Goal: Find specific page/section: Find specific page/section

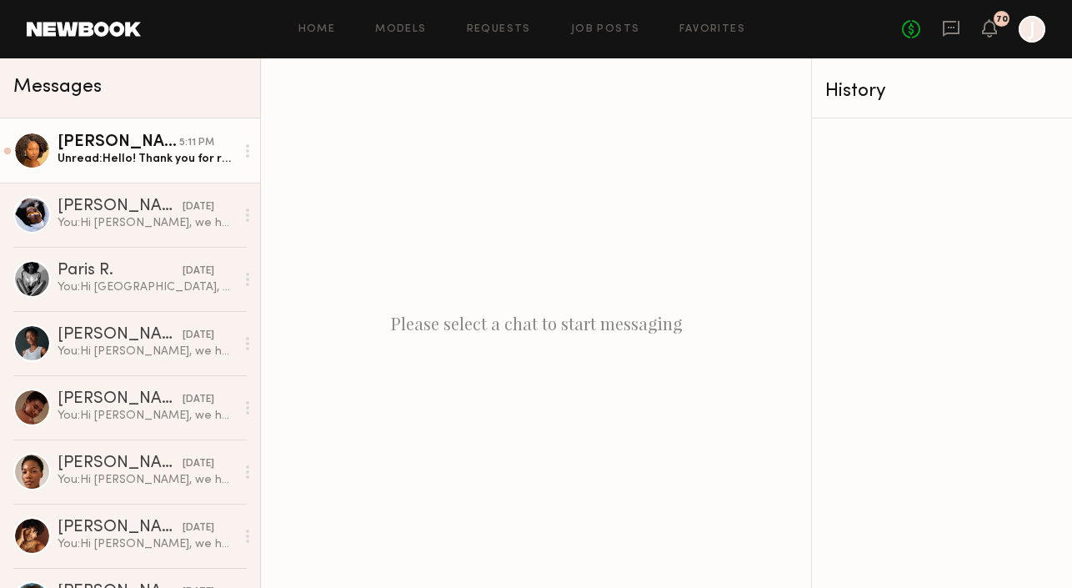
click at [124, 164] on div "Unread: Hello! Thank you for reaching out. I’m available for both days. I’ll em…" at bounding box center [147, 159] width 178 height 16
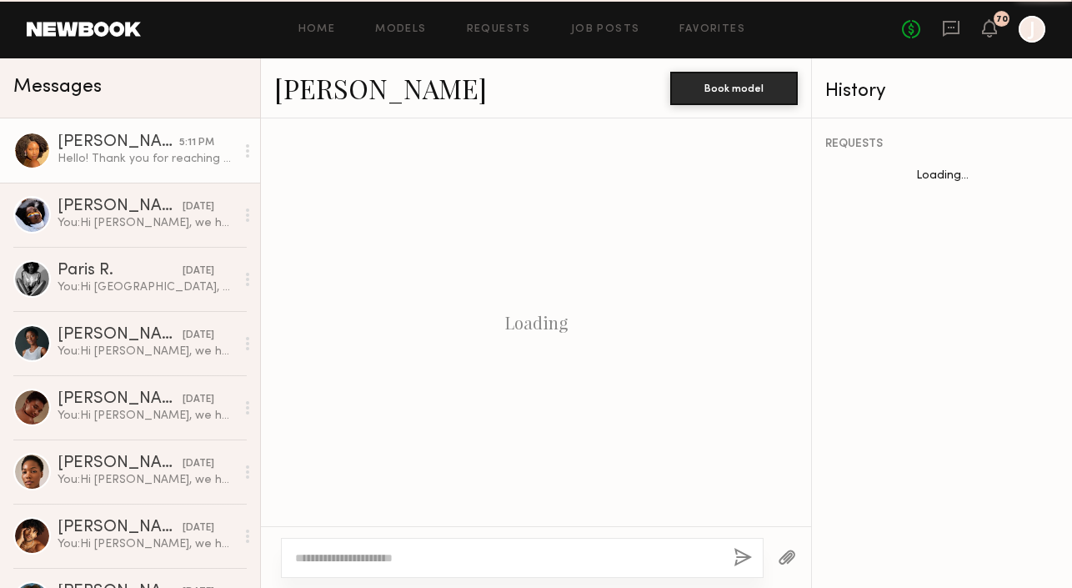
scroll to position [1096, 0]
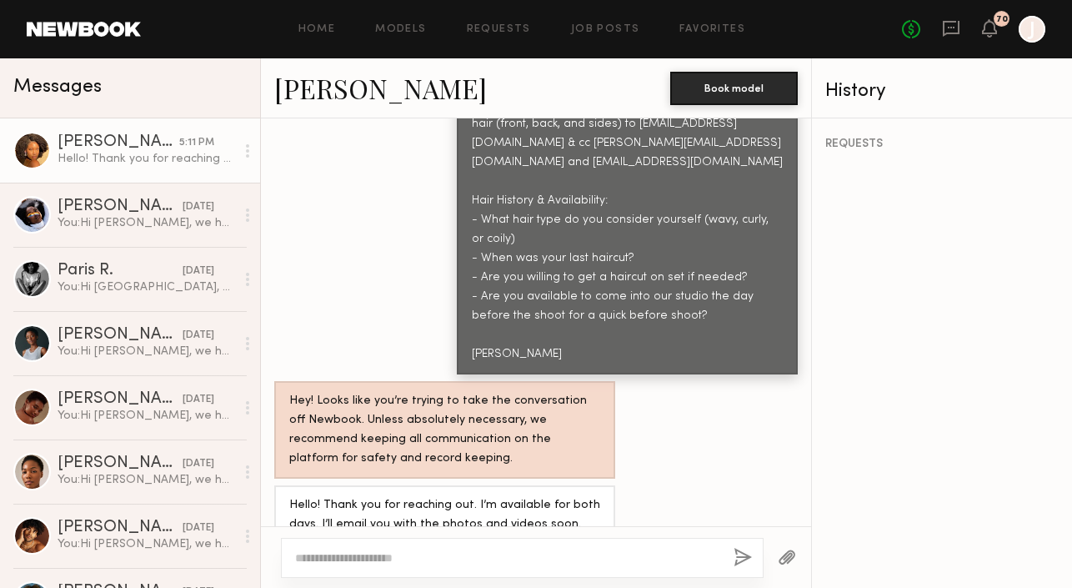
click at [298, 84] on link "[PERSON_NAME]" at bounding box center [380, 88] width 213 height 36
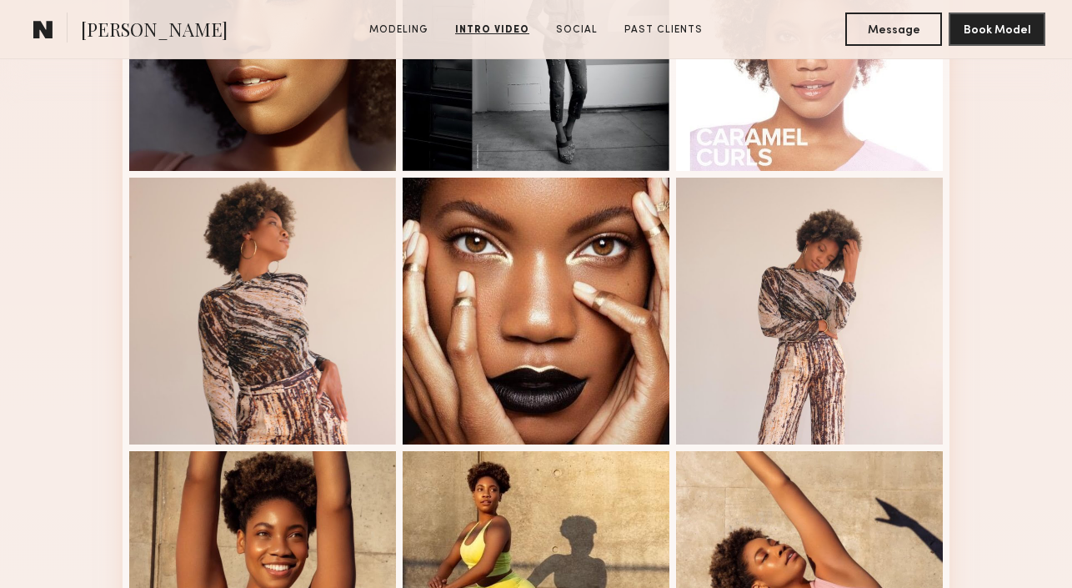
scroll to position [362, 0]
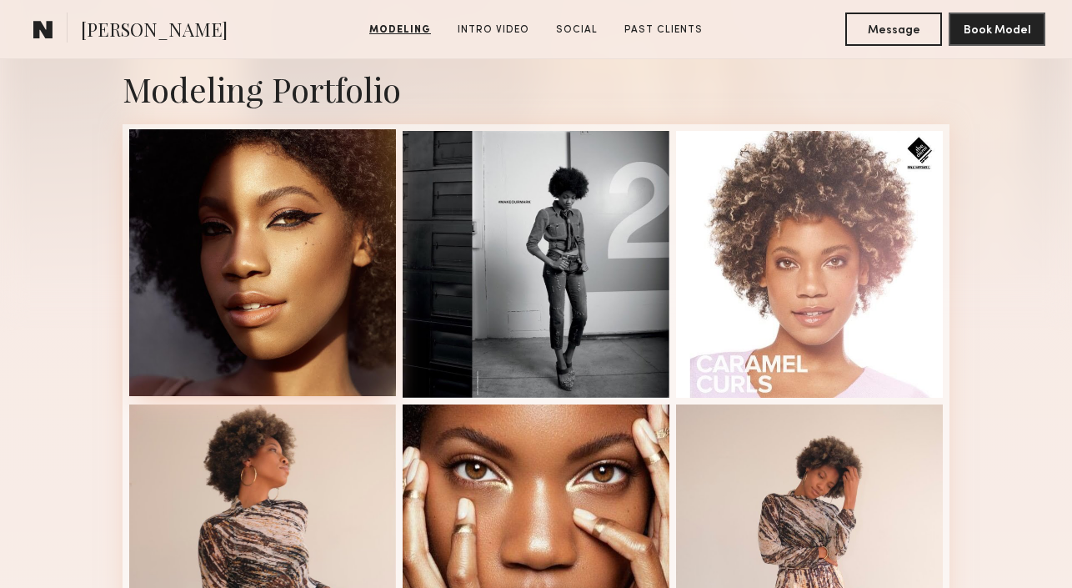
click at [355, 295] on div at bounding box center [262, 262] width 267 height 267
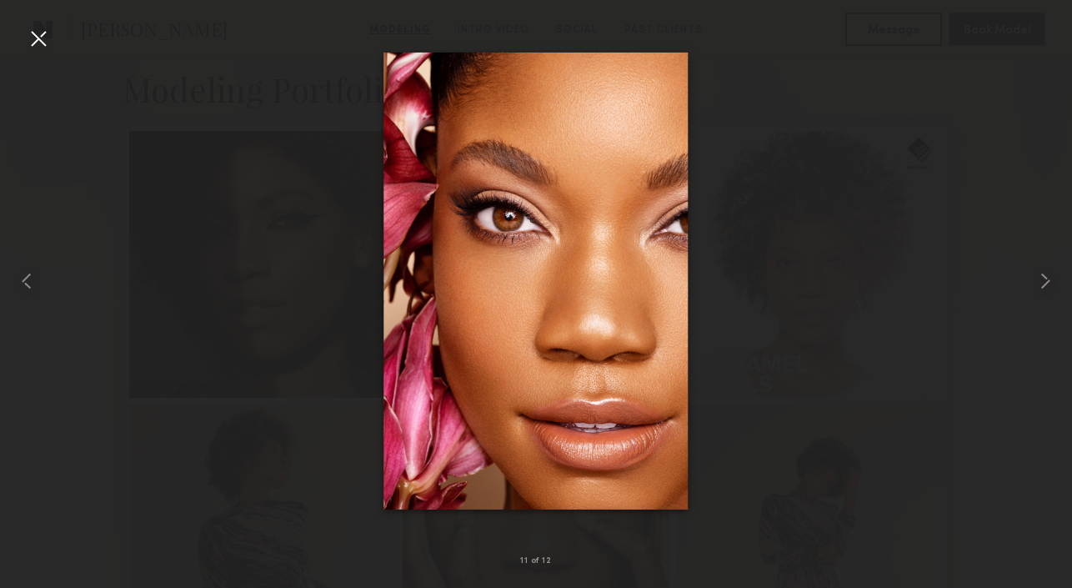
click at [38, 47] on div at bounding box center [38, 38] width 27 height 27
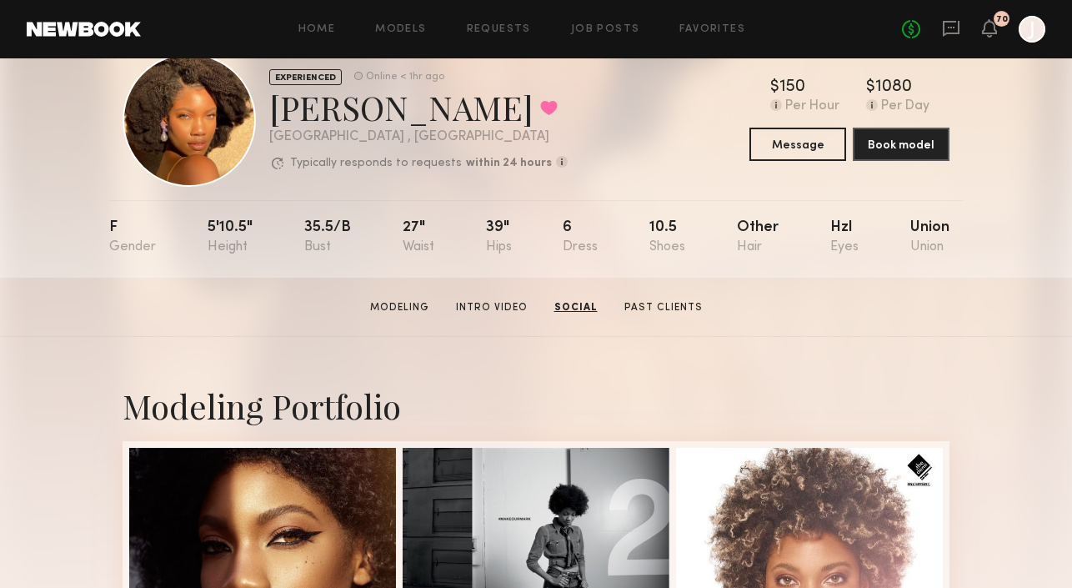
scroll to position [0, 0]
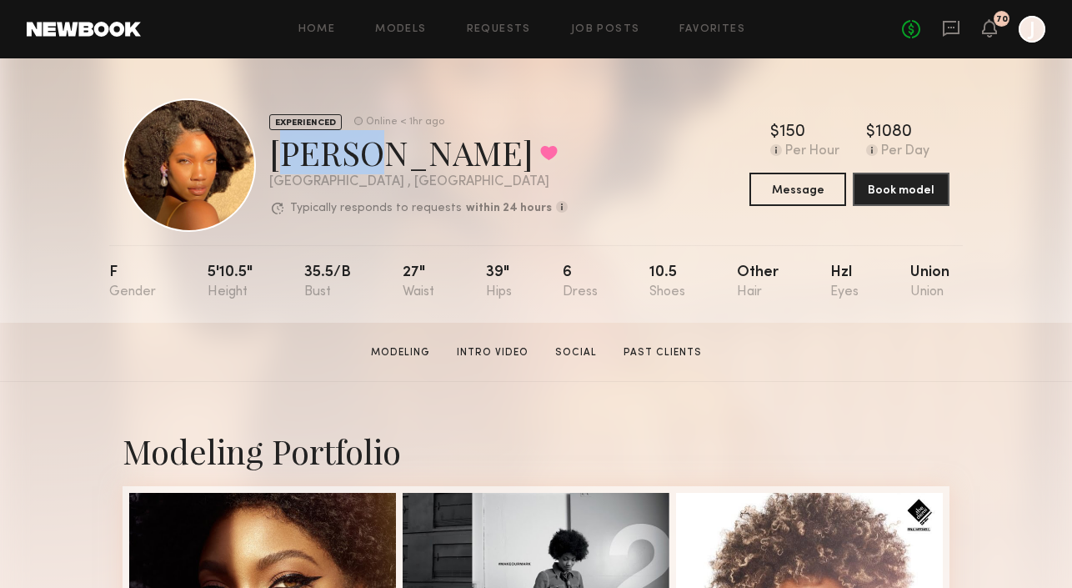
copy div "[PERSON_NAME]"
drag, startPoint x: 270, startPoint y: 154, endPoint x: 339, endPoint y: 156, distance: 69.2
click at [339, 156] on div "[PERSON_NAME] Favorited" at bounding box center [418, 152] width 298 height 44
click at [939, 20] on div "No fees up to $5,000 70 J" at bounding box center [973, 29] width 143 height 27
click at [945, 22] on icon at bounding box center [951, 29] width 17 height 16
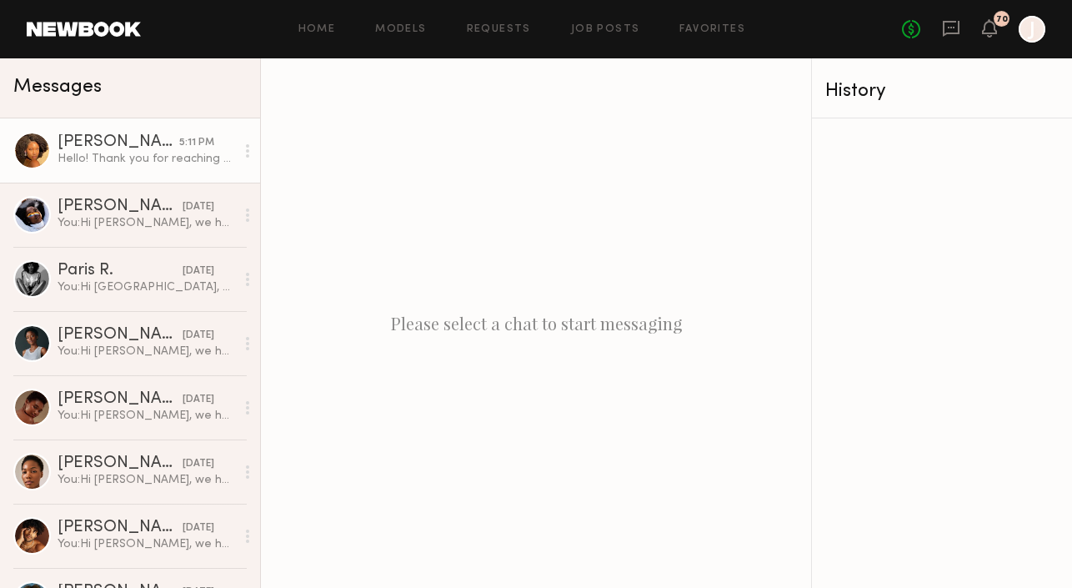
click at [40, 140] on div at bounding box center [32, 151] width 38 height 38
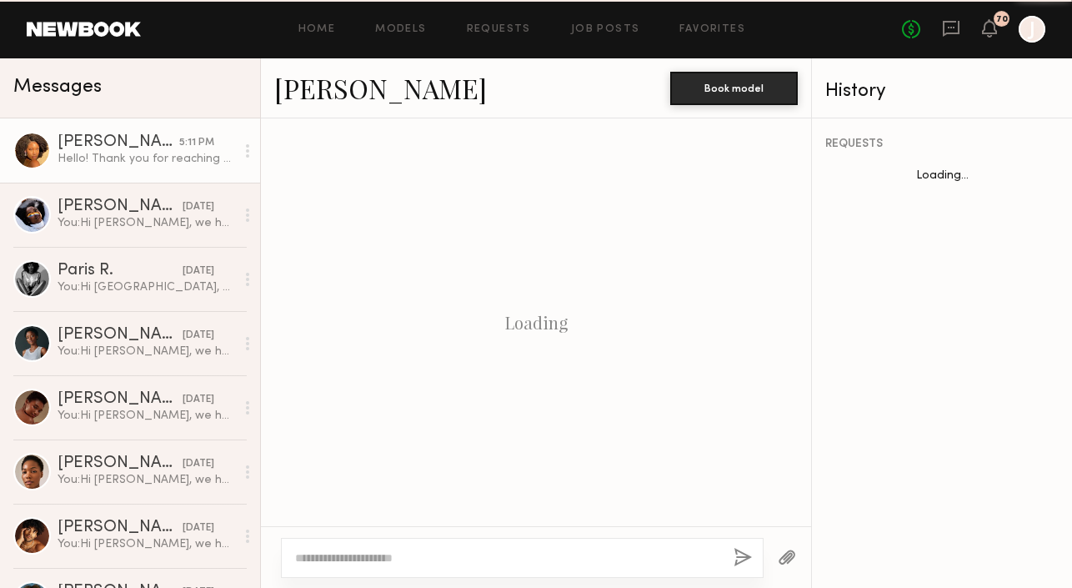
scroll to position [1096, 0]
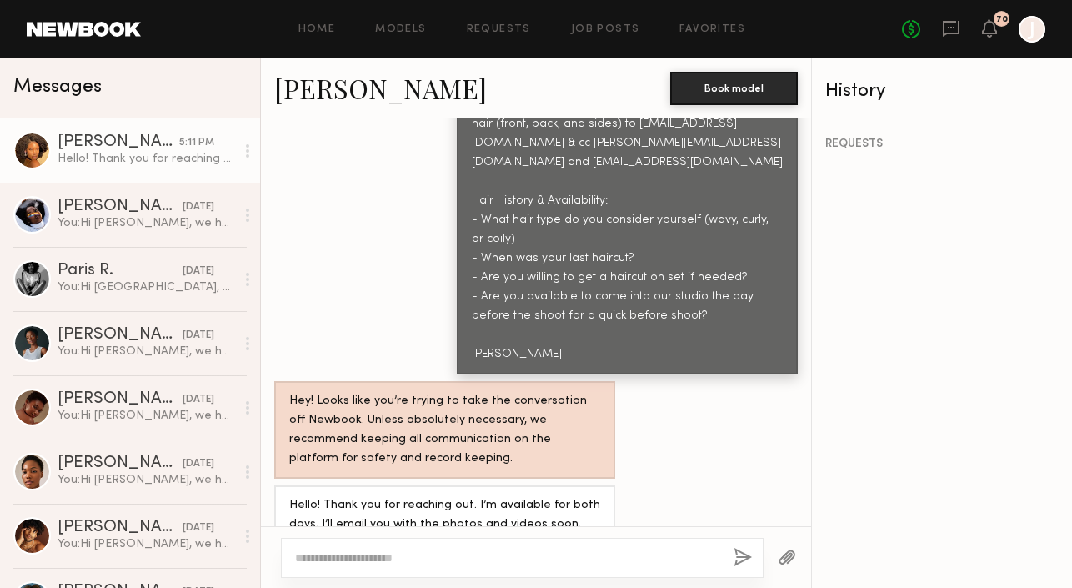
click at [318, 93] on link "[PERSON_NAME]" at bounding box center [380, 88] width 213 height 36
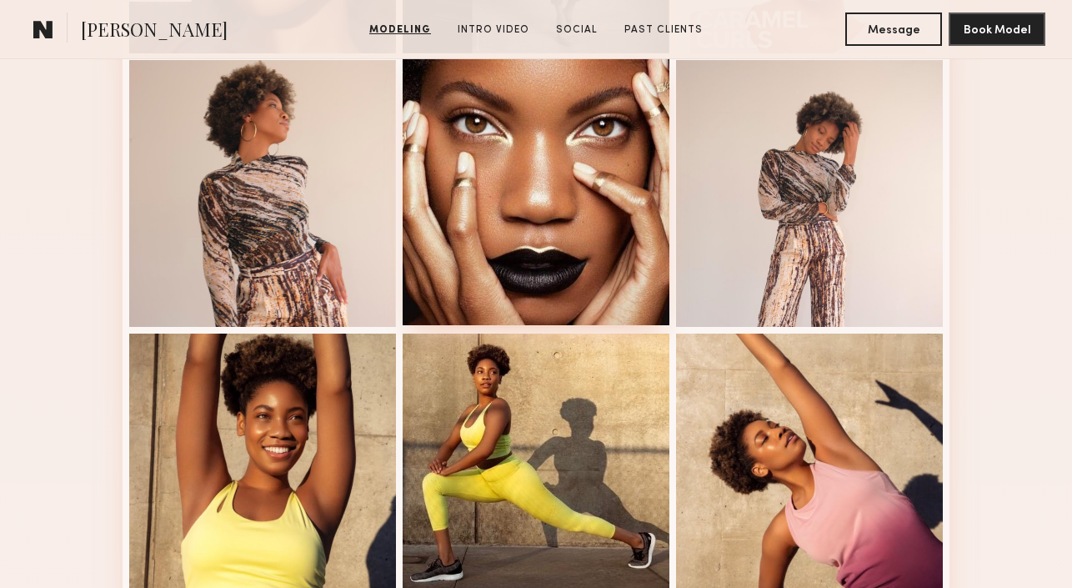
scroll to position [707, 0]
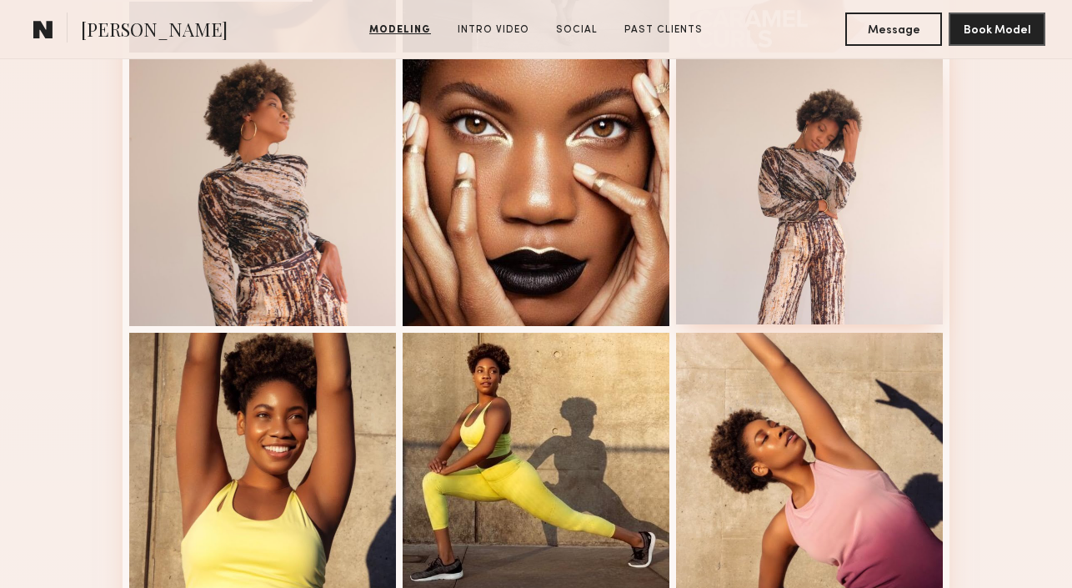
click at [746, 223] on div at bounding box center [809, 191] width 267 height 267
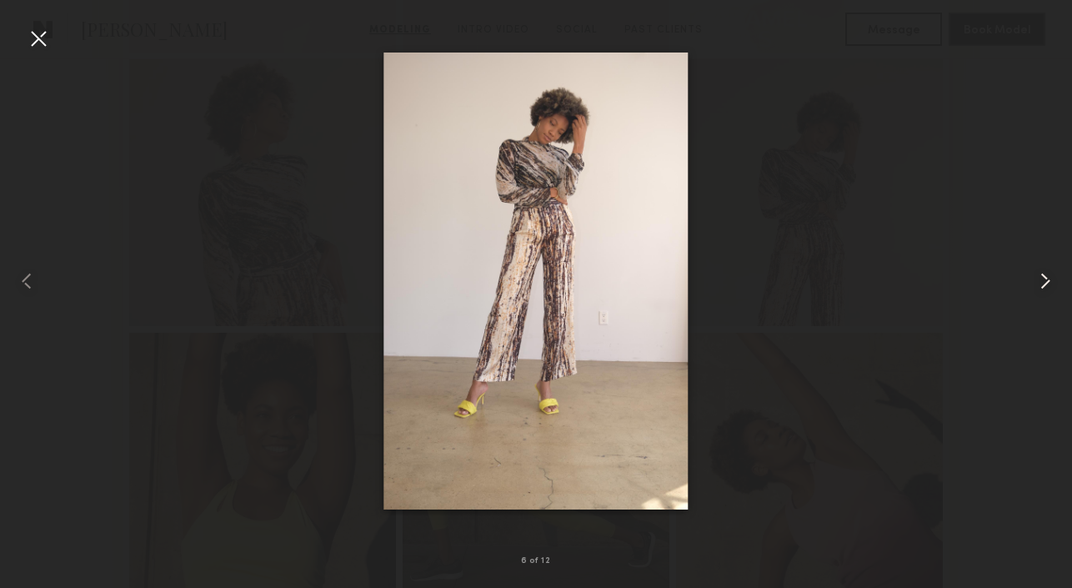
click at [1050, 288] on common-icon at bounding box center [1045, 281] width 27 height 27
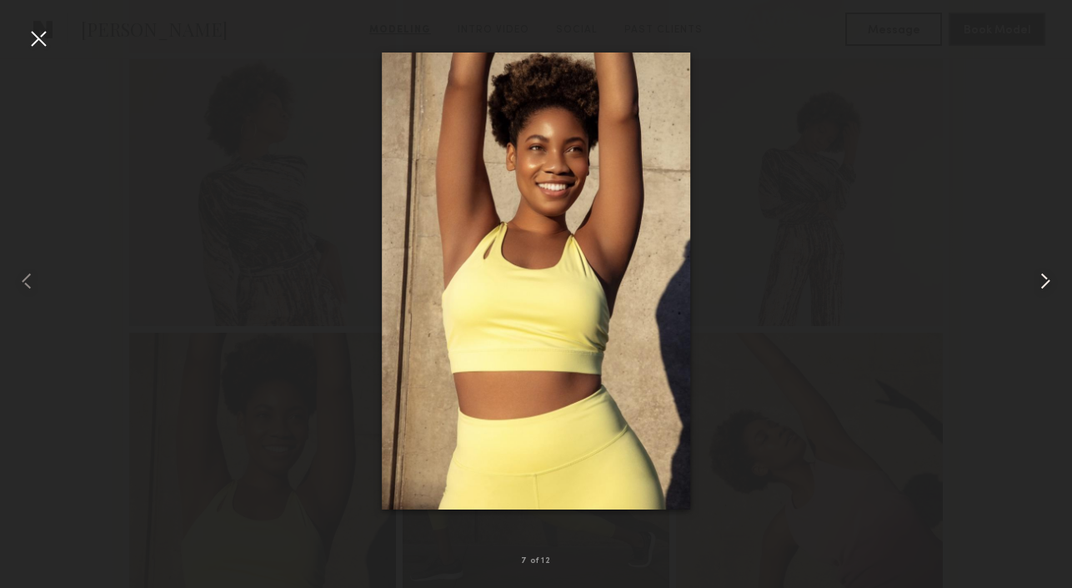
click at [1047, 286] on common-icon at bounding box center [1045, 281] width 27 height 27
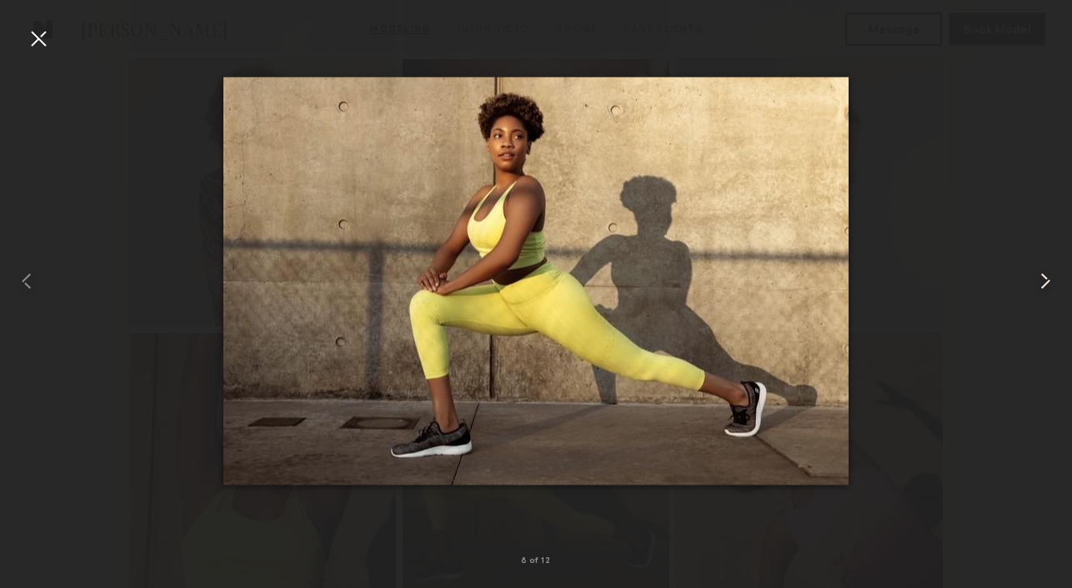
click at [1047, 286] on common-icon at bounding box center [1045, 281] width 27 height 27
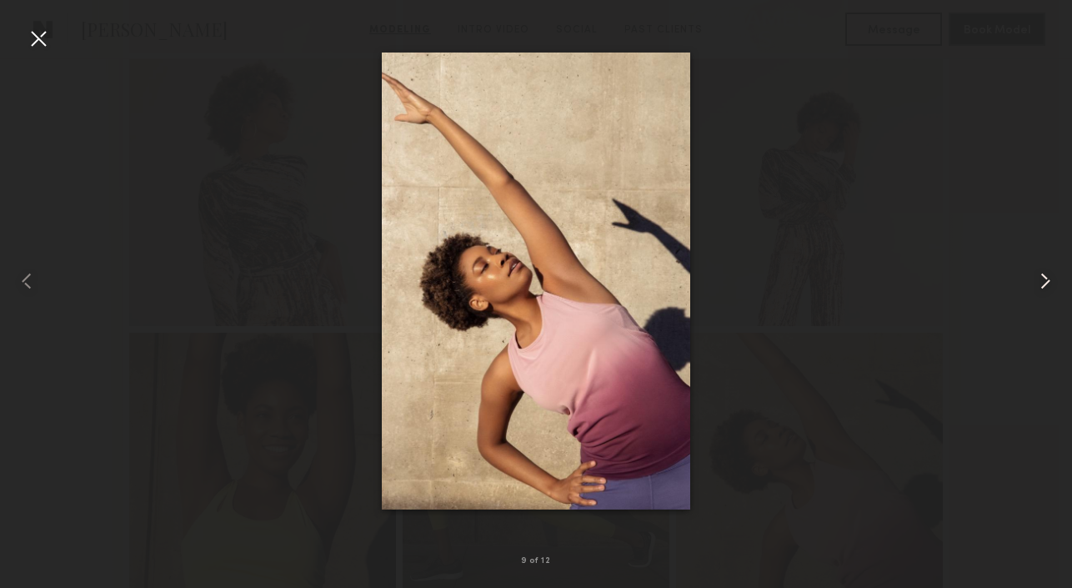
click at [1047, 286] on common-icon at bounding box center [1045, 281] width 27 height 27
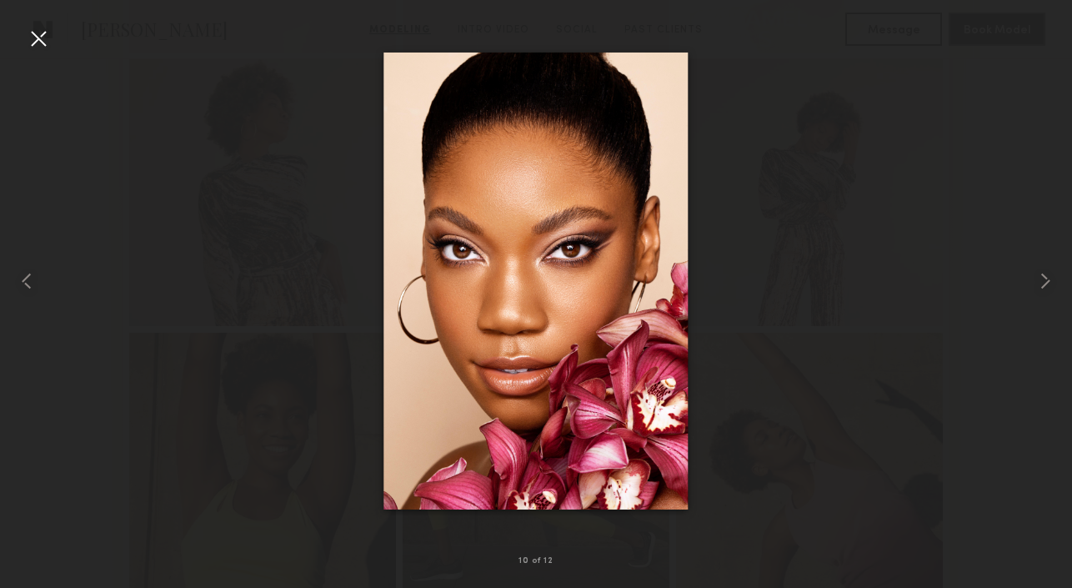
click at [34, 34] on div at bounding box center [38, 38] width 27 height 27
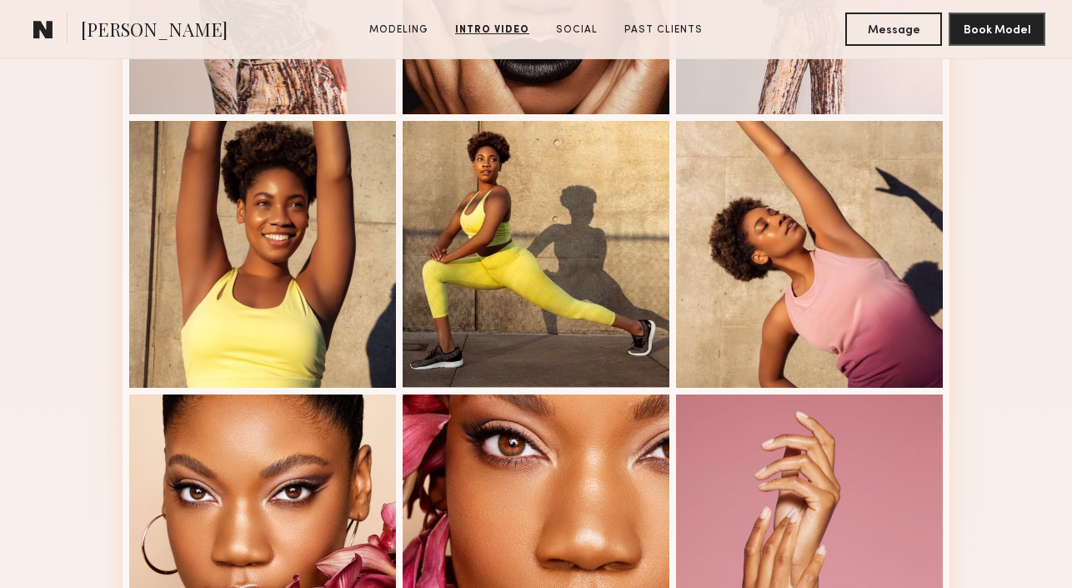
scroll to position [853, 0]
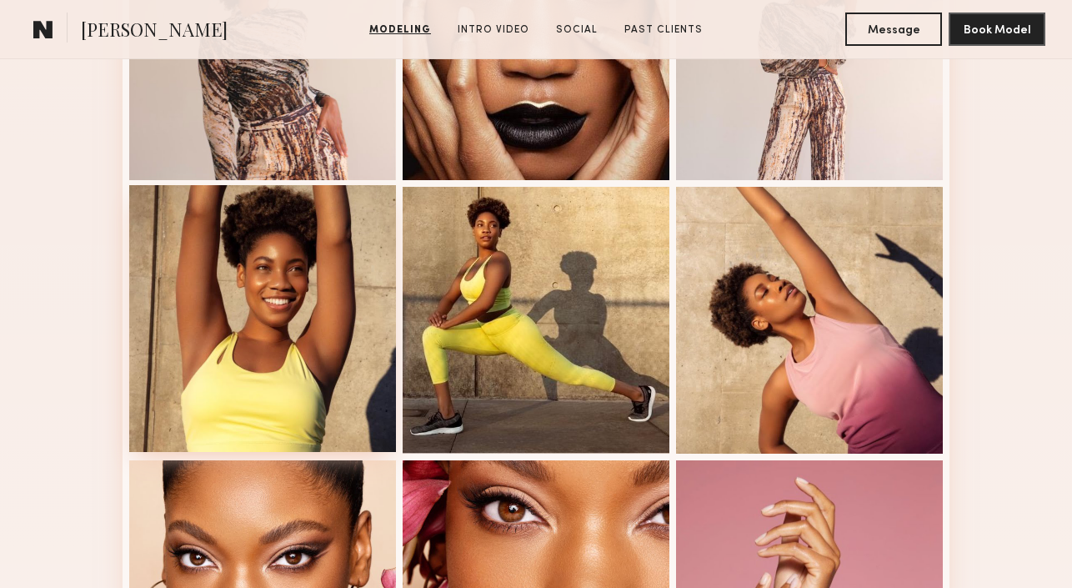
click at [216, 366] on div at bounding box center [262, 318] width 267 height 267
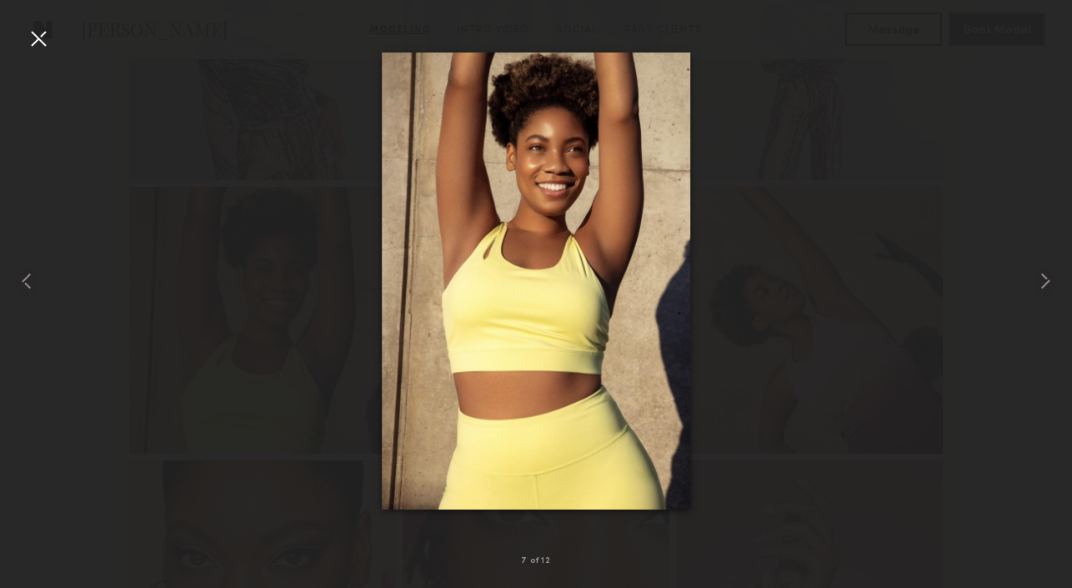
click at [30, 48] on div at bounding box center [38, 38] width 27 height 27
